Goal: Navigation & Orientation: Find specific page/section

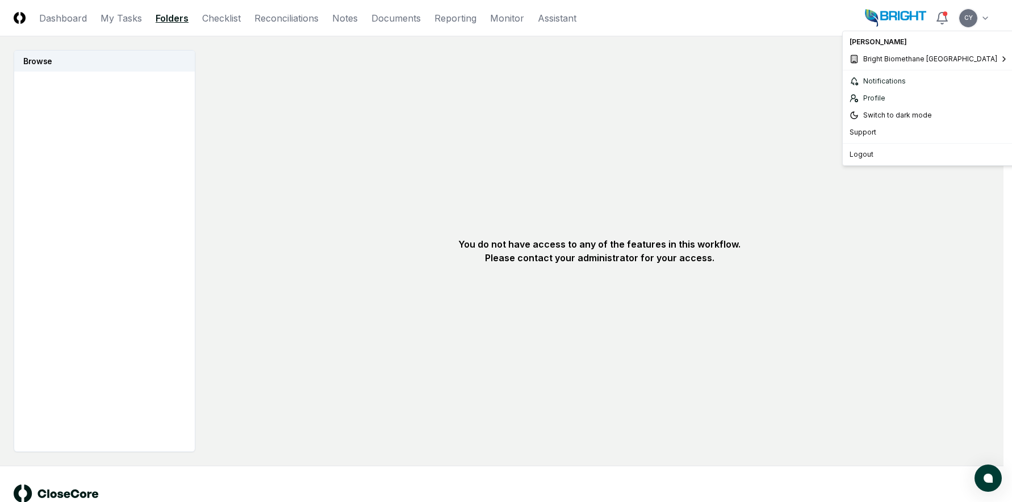
click at [984, 23] on html "CloseCore Dashboard My Tasks Folders Checklist Reconciliations Notes Documents …" at bounding box center [506, 267] width 1012 height 534
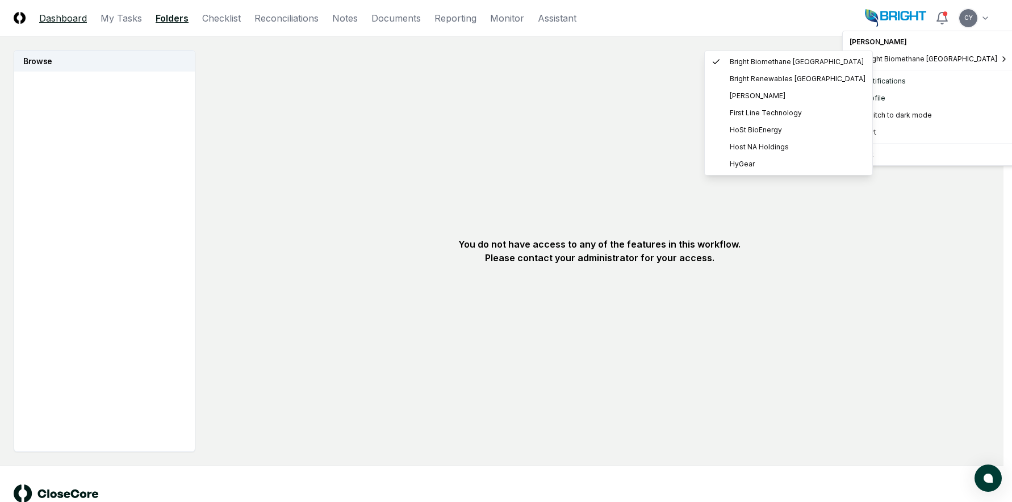
click at [73, 16] on html "CloseCore Dashboard My Tasks Folders Checklist Reconciliations Notes Documents …" at bounding box center [506, 267] width 1012 height 534
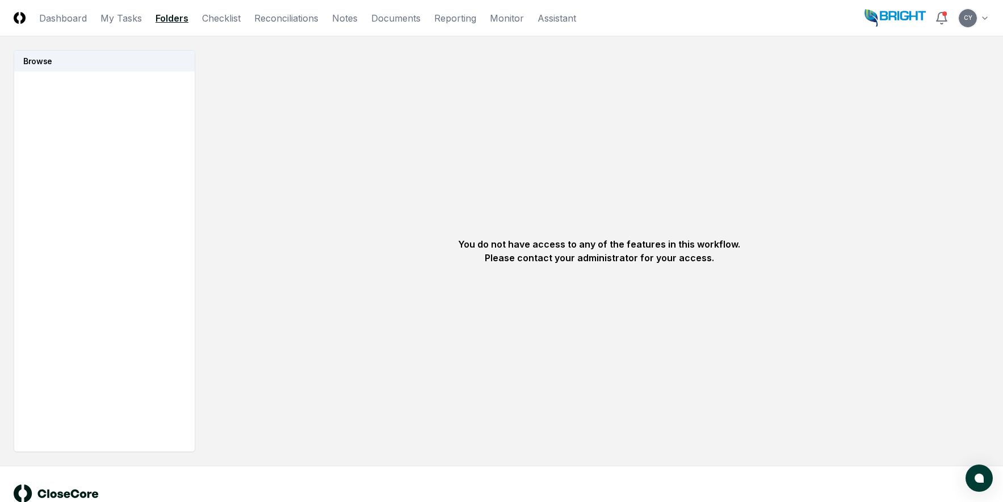
drag, startPoint x: 56, startPoint y: 14, endPoint x: 104, endPoint y: 44, distance: 57.6
click at [56, 14] on link "Dashboard" at bounding box center [63, 18] width 48 height 14
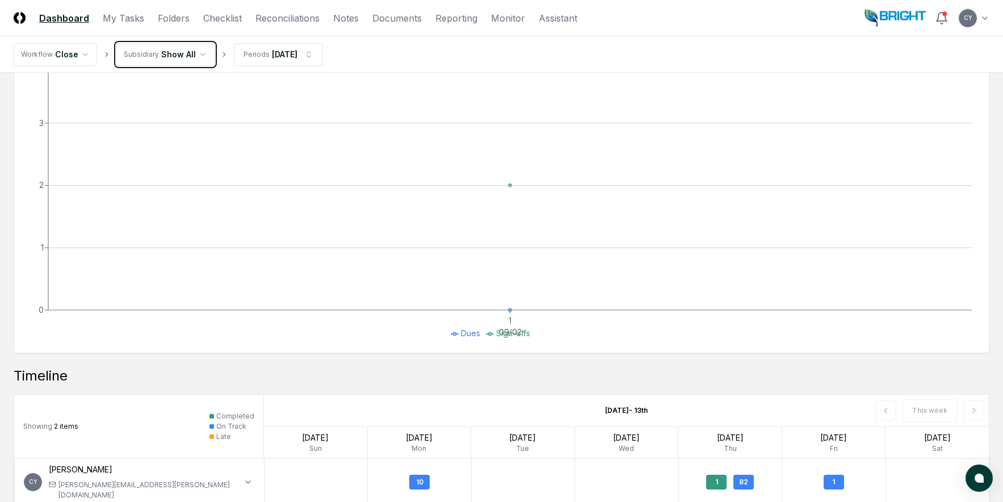
scroll to position [742, 0]
